Goal: Transaction & Acquisition: Book appointment/travel/reservation

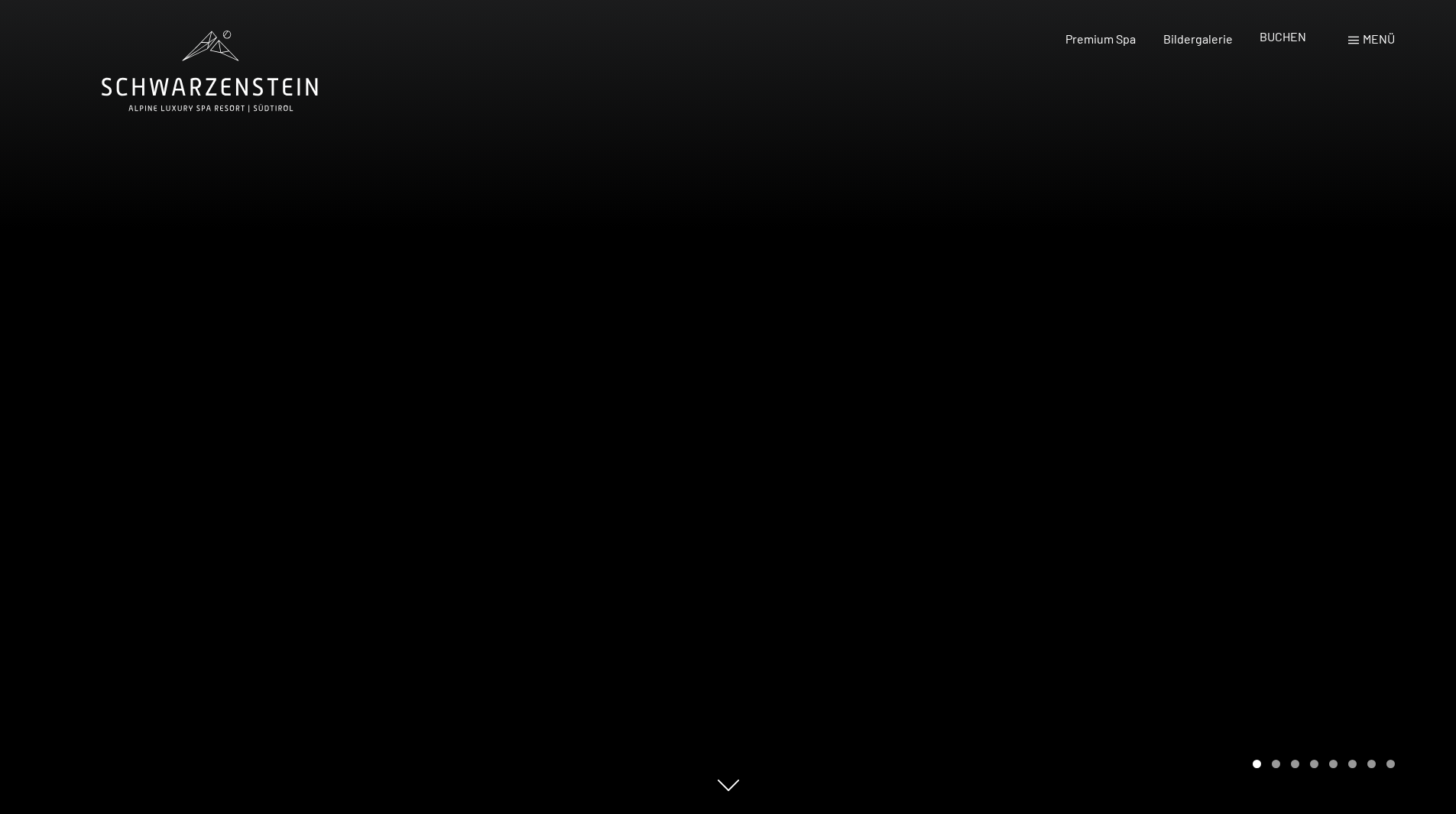
click at [1280, 45] on div "BUCHEN" at bounding box center [1283, 37] width 47 height 17
click at [1287, 36] on span "BUCHEN" at bounding box center [1283, 36] width 47 height 14
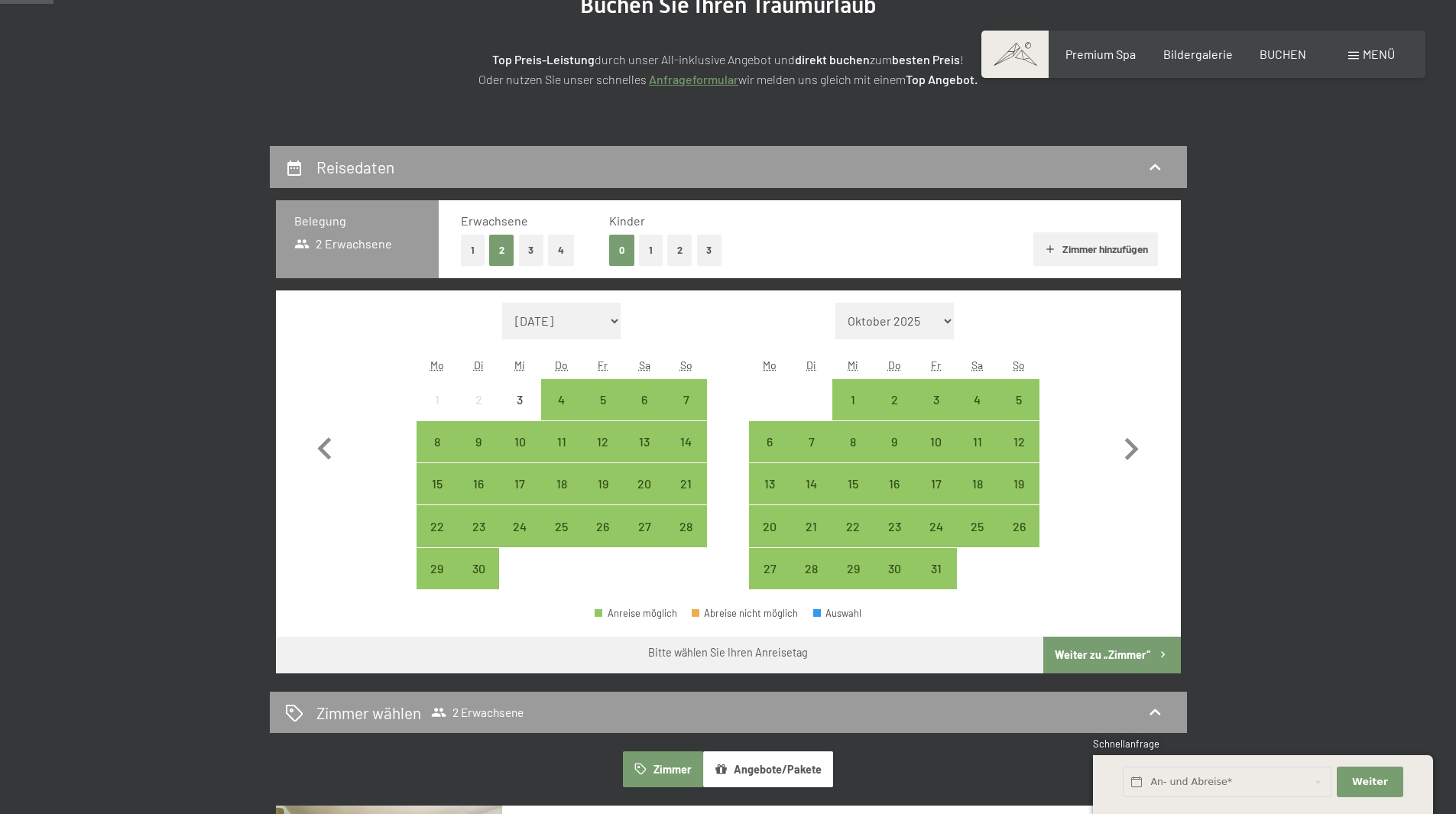
scroll to position [229, 0]
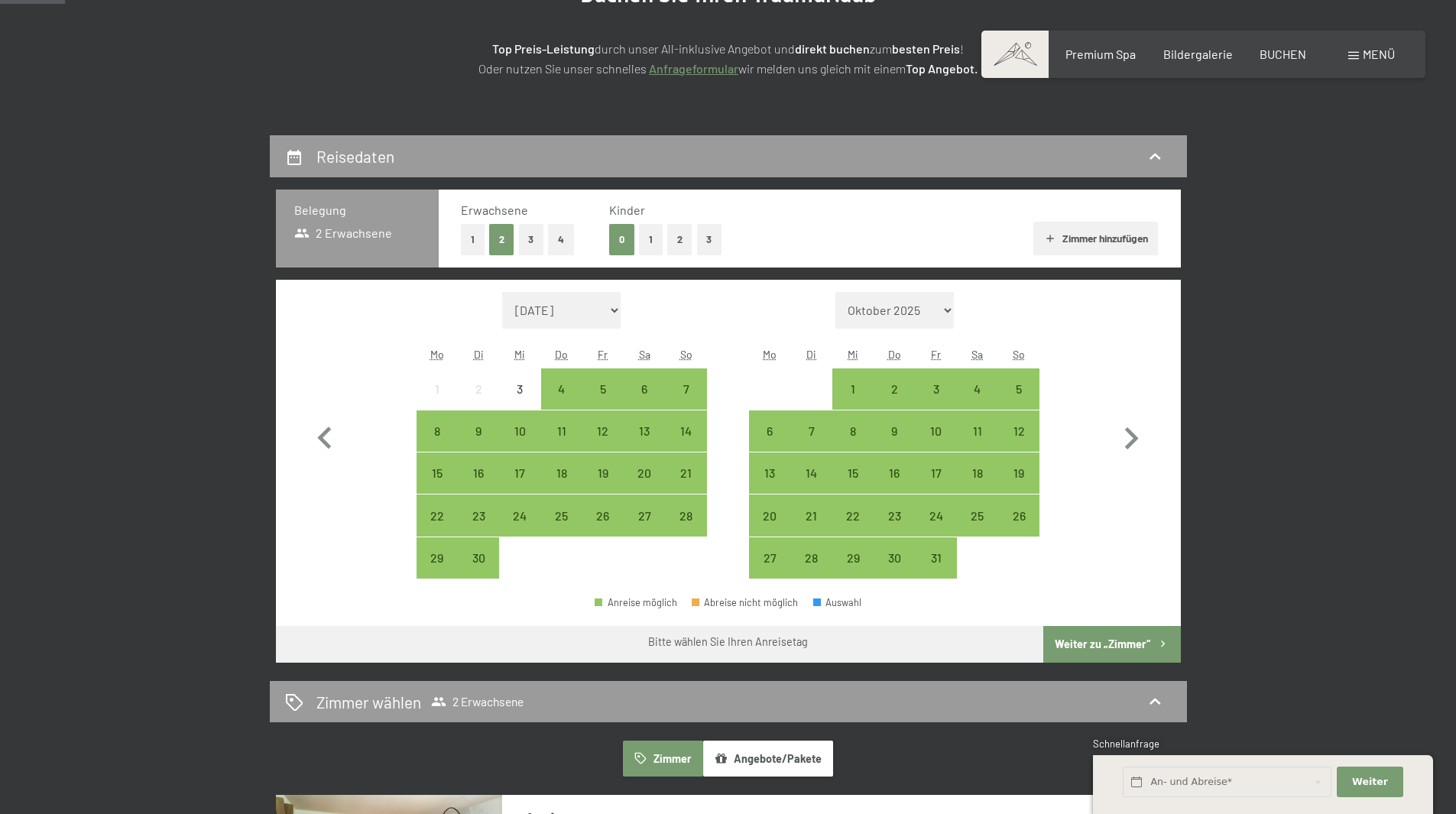
click at [568, 244] on button "4" at bounding box center [561, 239] width 26 height 31
click at [615, 517] on div "26" at bounding box center [604, 529] width 39 height 39
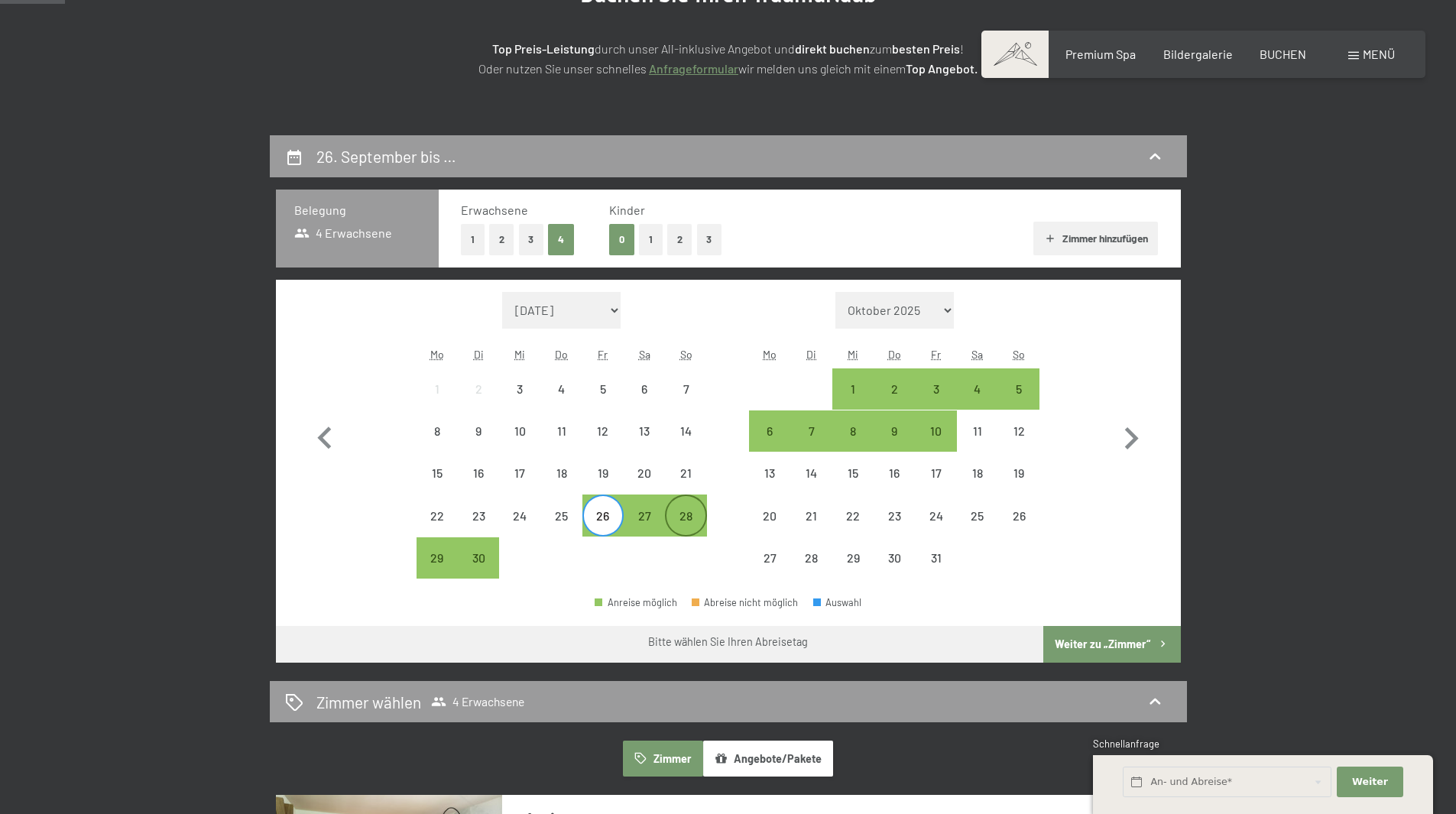
click at [687, 524] on div "28" at bounding box center [686, 529] width 39 height 39
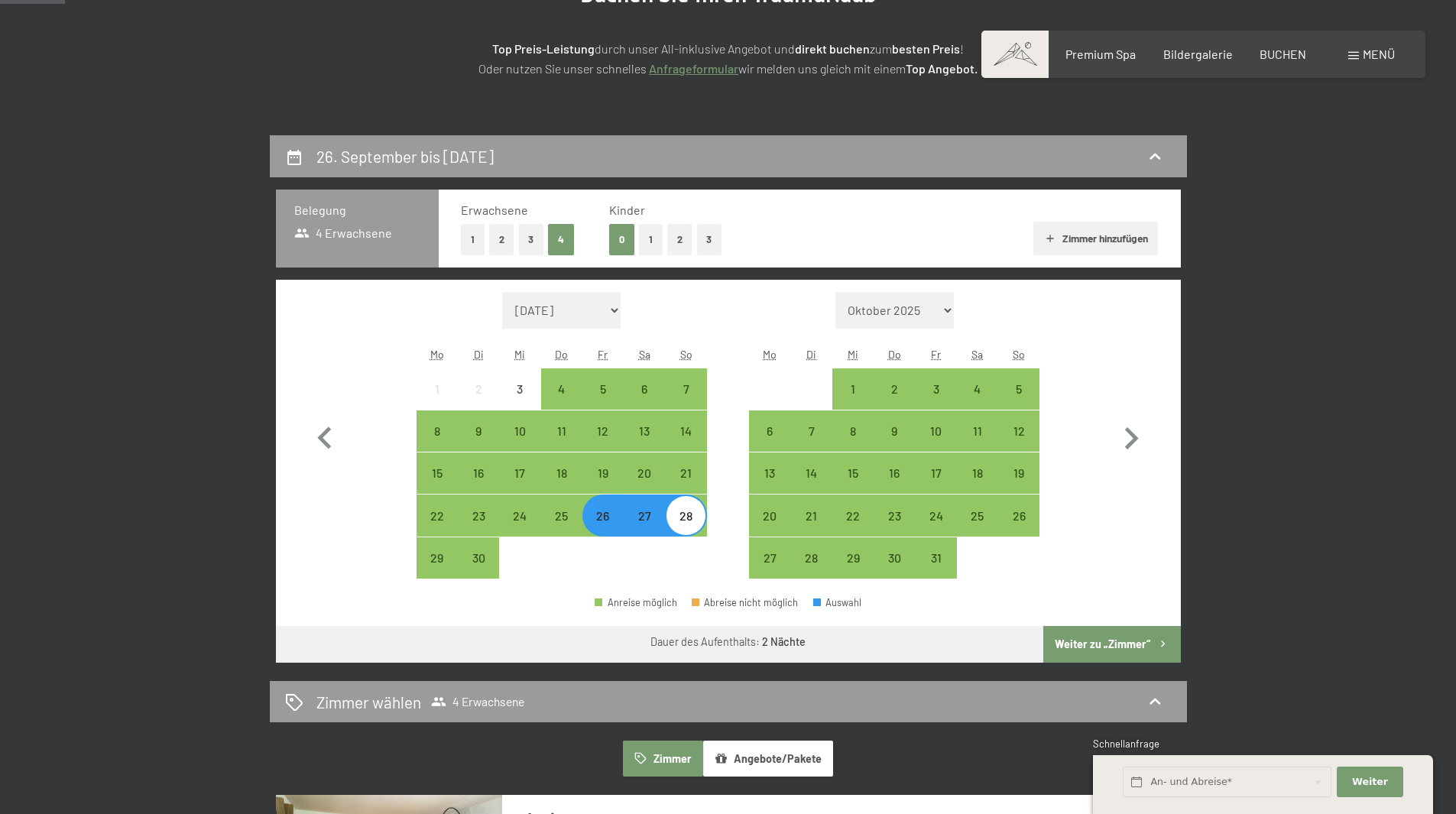
click at [1099, 645] on button "Weiter zu „Zimmer“" at bounding box center [1112, 644] width 137 height 37
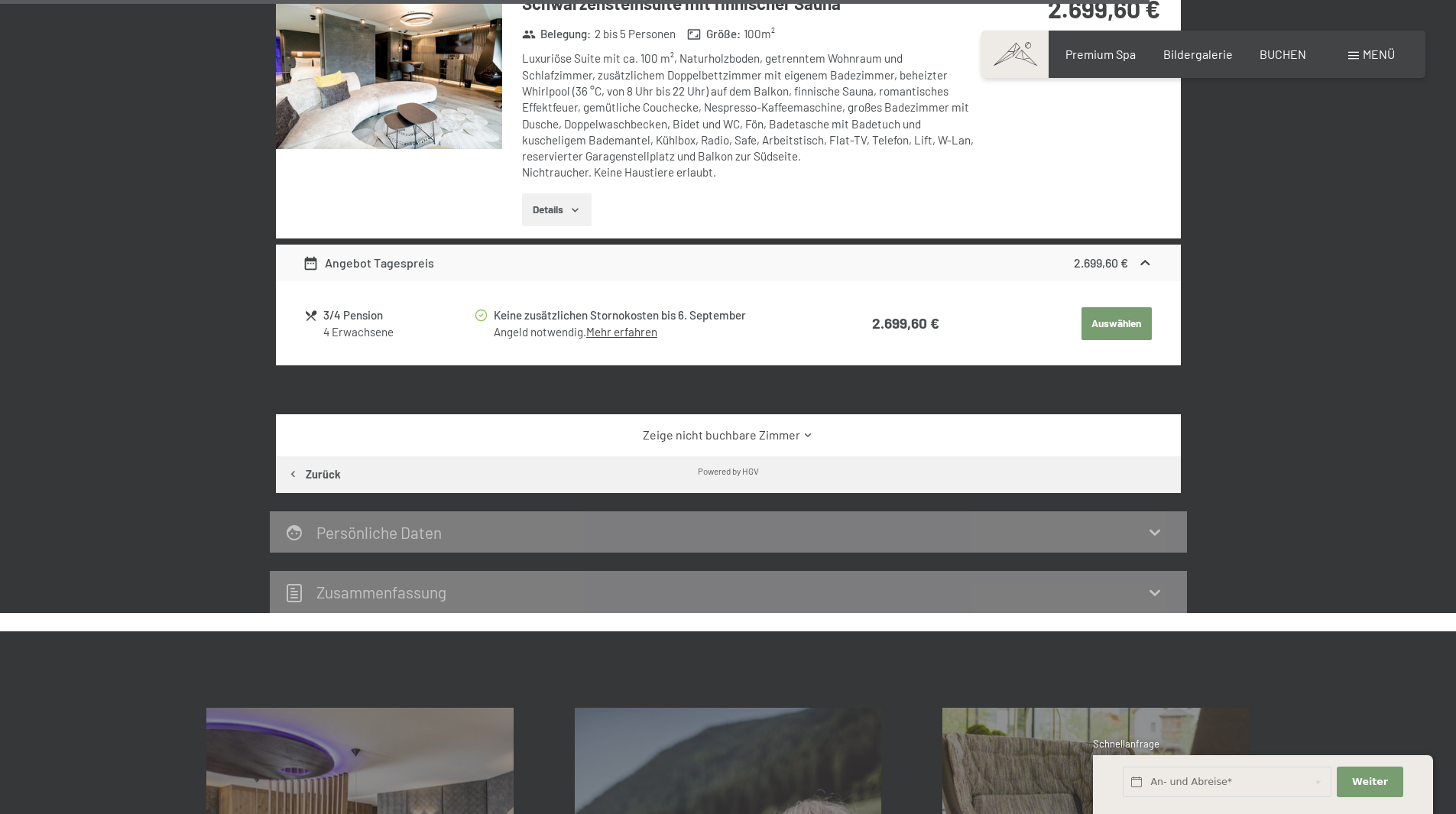
scroll to position [3573, 0]
